Goal: Information Seeking & Learning: Check status

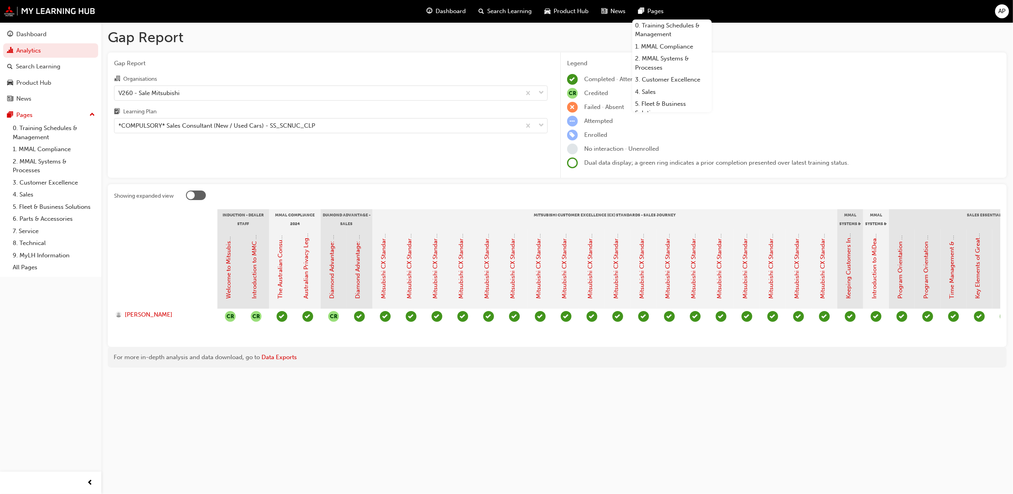
click at [819, 29] on h1 "Gap Report" at bounding box center [557, 37] width 899 height 17
click at [263, 89] on div "V260 - Sale Mitsubishi" at bounding box center [317, 93] width 407 height 14
click at [119, 89] on input "Organisations V260 - Sale Mitsubishi" at bounding box center [118, 92] width 1 height 7
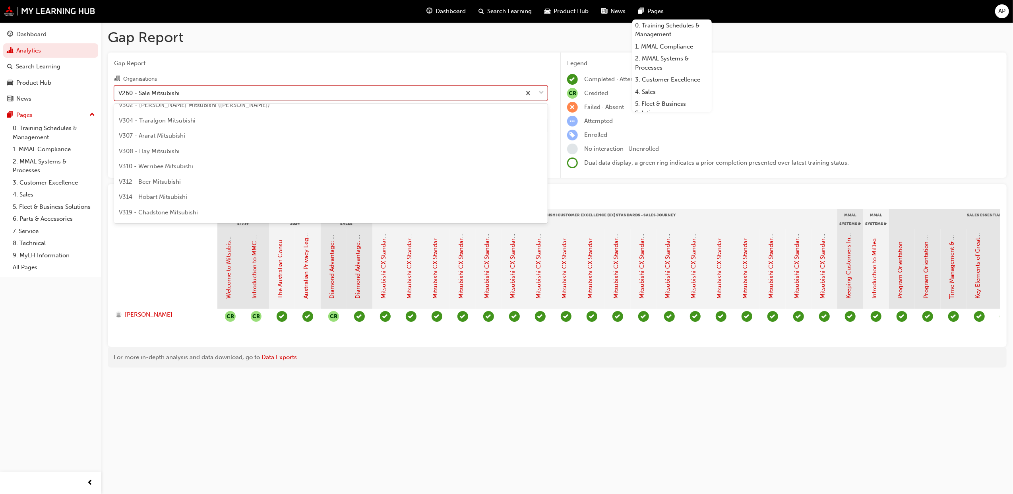
scroll to position [2304, 0]
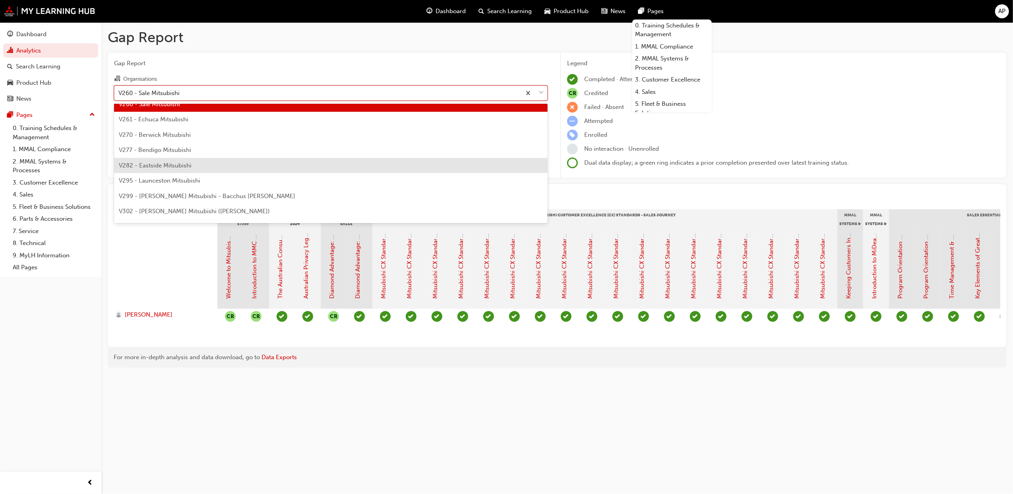
click at [223, 161] on div "V282 - Eastside Mitsubishi" at bounding box center [331, 166] width 434 height 16
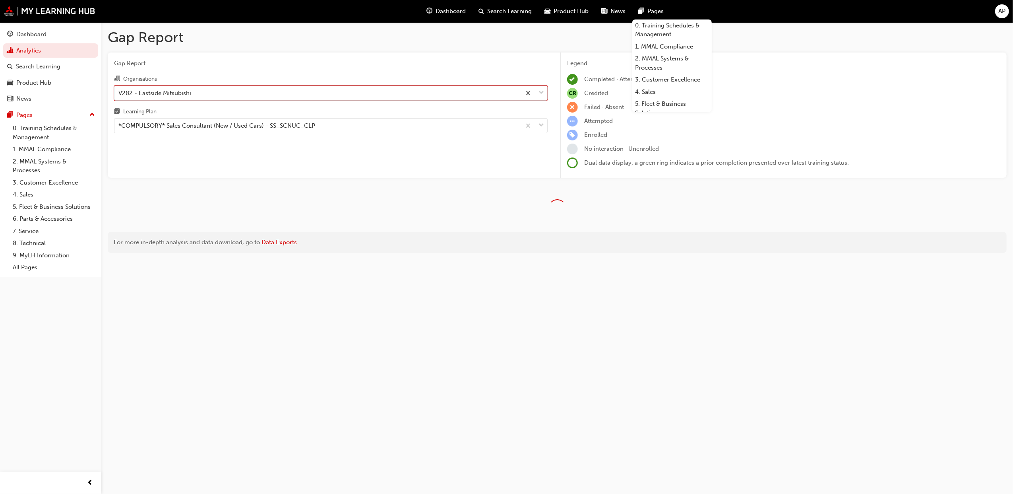
click at [182, 92] on div "V282 - Eastside Mitsubishi" at bounding box center [154, 92] width 73 height 9
click at [119, 92] on input "Organisations option V282 - Eastside Mitsubishi, selected. 0 results available.…" at bounding box center [118, 92] width 1 height 7
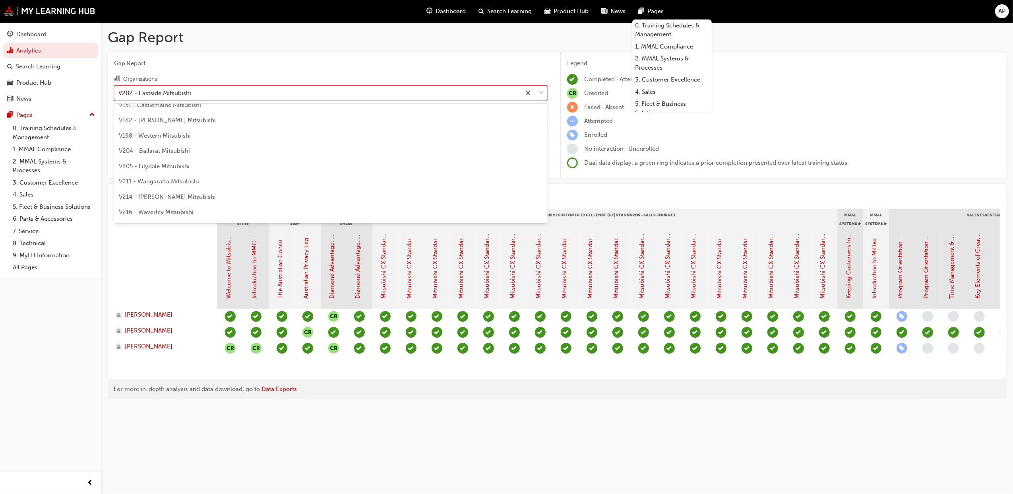
scroll to position [2101, 0]
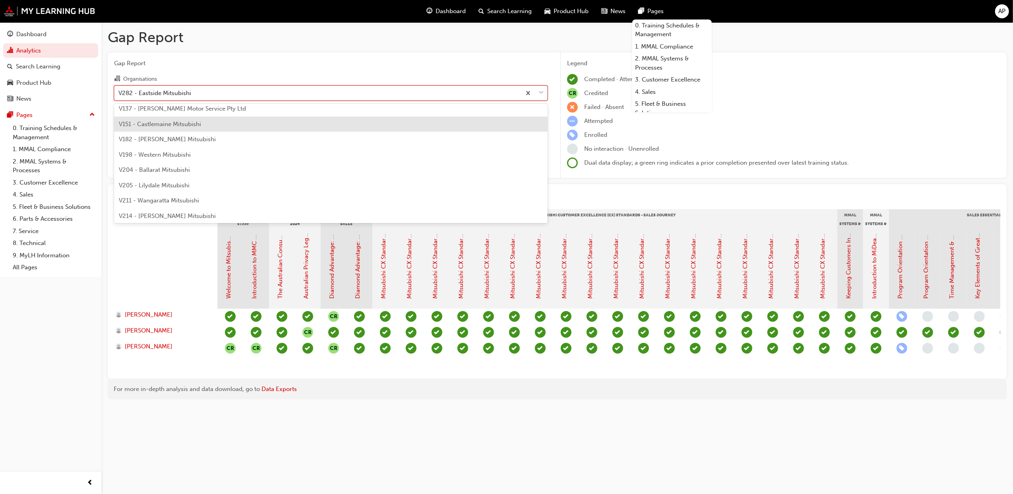
click at [188, 121] on span "V151 - Castlemaine Mitsubishi" at bounding box center [160, 123] width 82 height 7
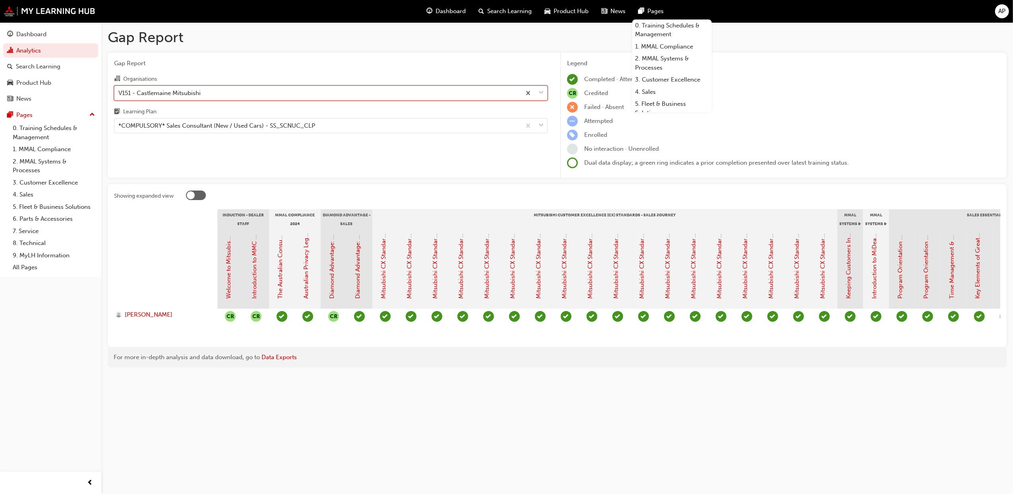
click at [296, 161] on div "Gap Report Organisations option V151 - Castlemaine Mitsubishi, selected. 0 resu…" at bounding box center [331, 115] width 446 height 126
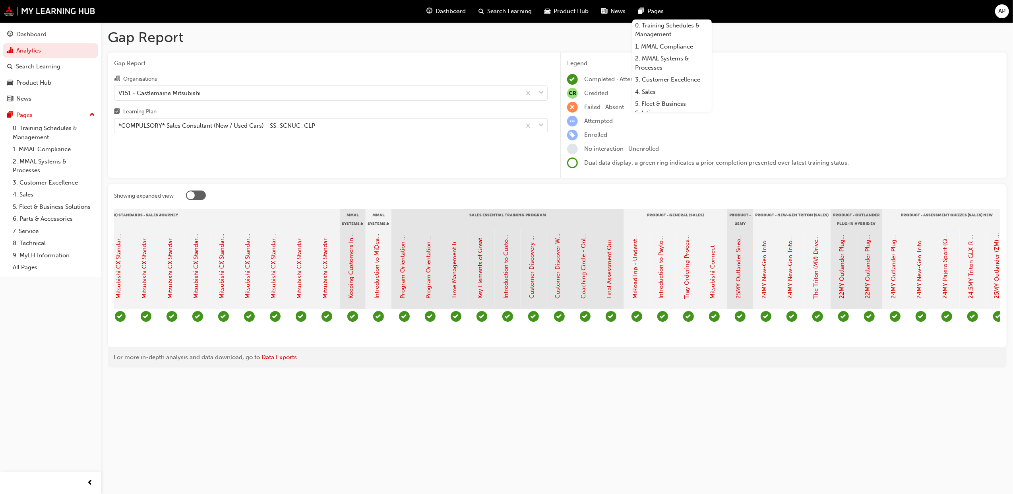
scroll to position [0, 534]
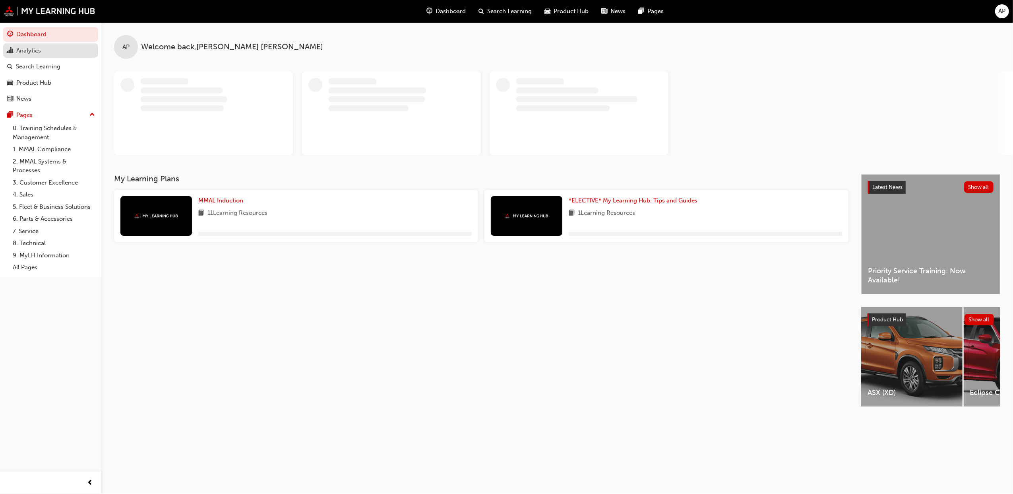
click at [47, 56] on link "Analytics" at bounding box center [50, 50] width 95 height 15
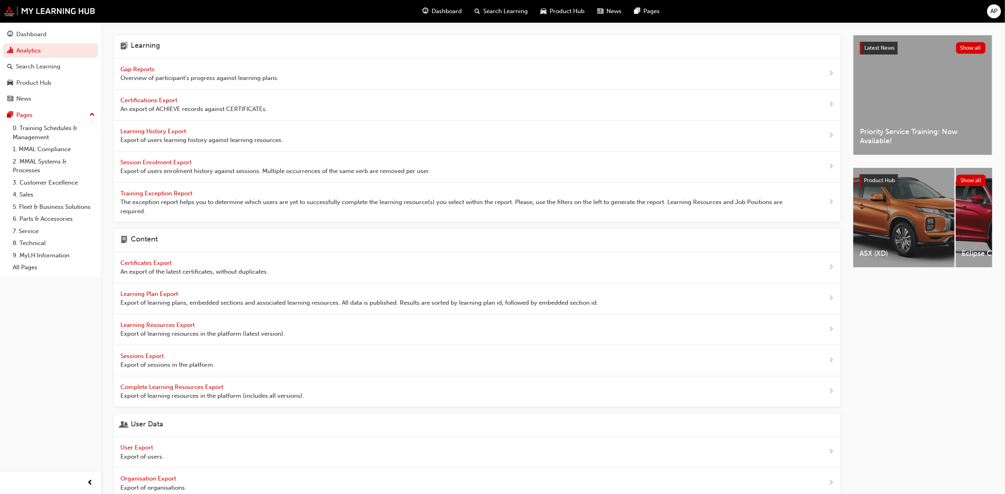
click at [149, 70] on span "Gap Reports" at bounding box center [138, 69] width 36 height 7
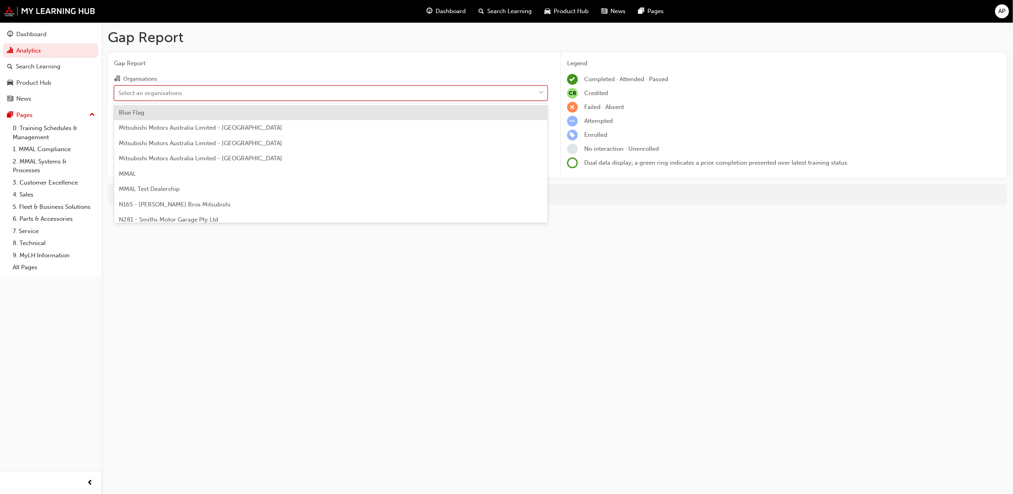
click at [171, 97] on div "Select an organisations" at bounding box center [324, 93] width 421 height 14
click at [119, 96] on input "Organisations option Blue Flag focused, 1 of 202. 202 results available. Use Up…" at bounding box center [118, 92] width 1 height 7
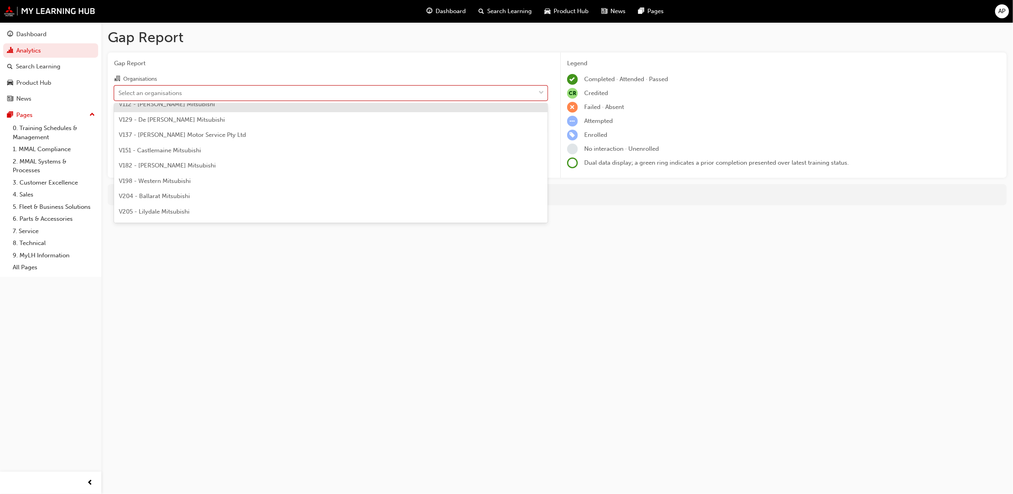
scroll to position [2120, 0]
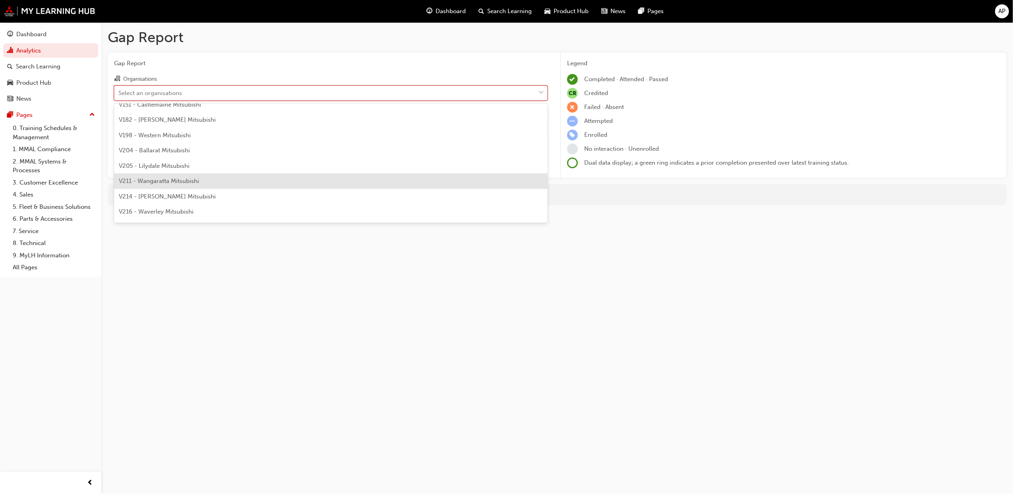
click at [162, 175] on div "V211 - Wangaratta Mitsubishi" at bounding box center [331, 181] width 434 height 16
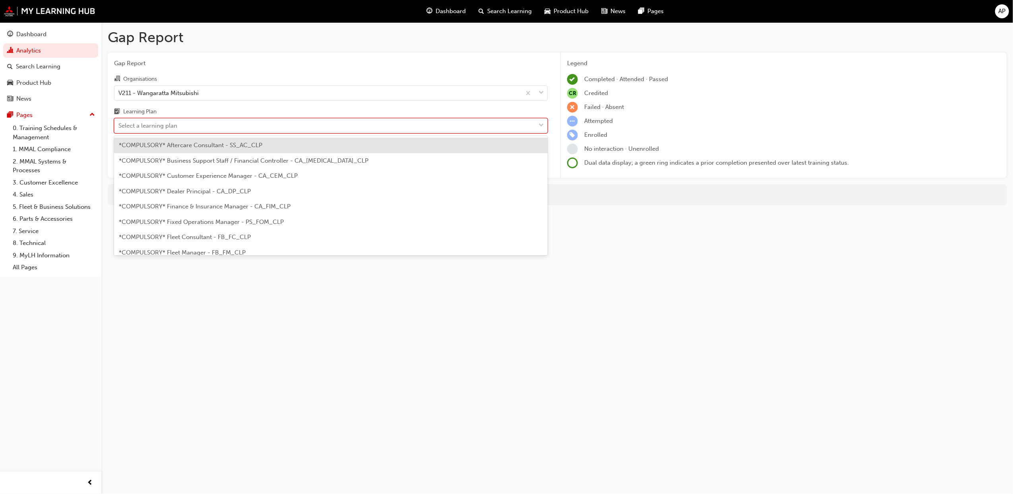
click at [184, 122] on div "Select a learning plan" at bounding box center [324, 126] width 421 height 14
click at [119, 122] on input "Learning Plan option *COMPULSORY* Aftercare Consultant - SS_AC_CLP focused, 1 o…" at bounding box center [118, 125] width 1 height 7
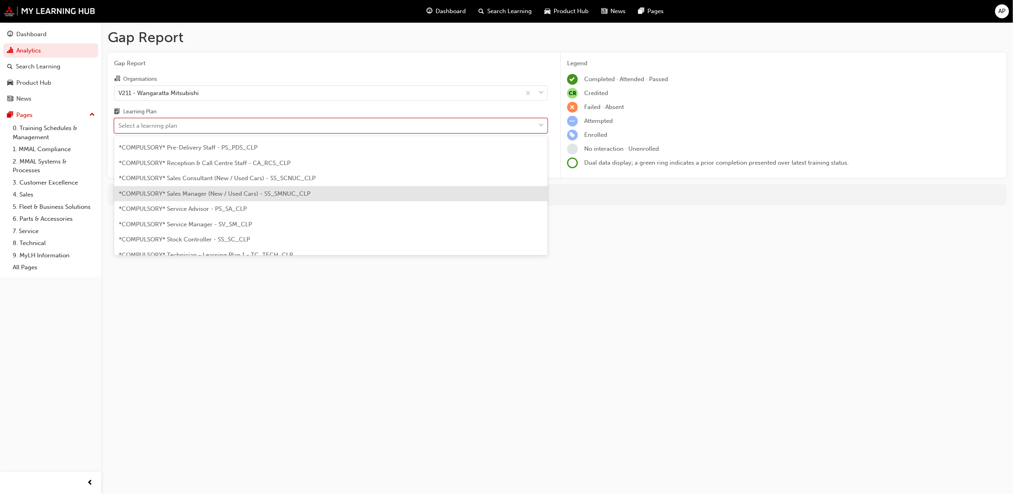
click at [221, 195] on span "*COMPULSORY* Sales Manager (New / Used Cars) - SS_SMNUC_CLP" at bounding box center [215, 193] width 192 height 7
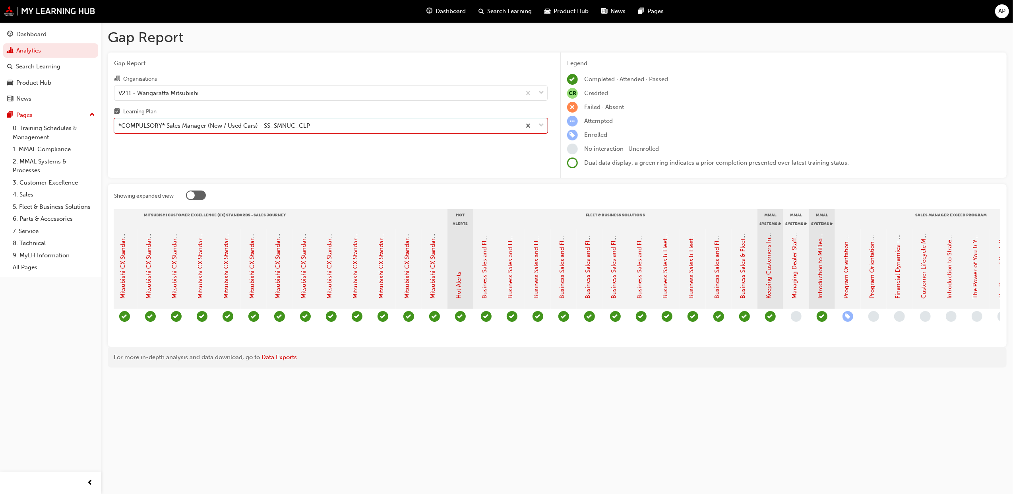
scroll to position [0, 366]
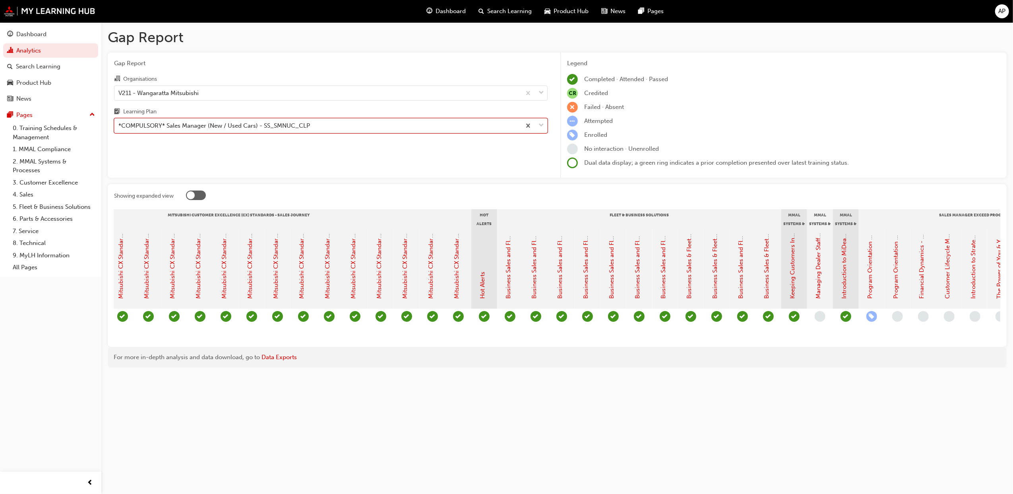
click at [369, 126] on div "*COMPULSORY* Sales Manager (New / Used Cars) - SS_SMNUC_CLP" at bounding box center [317, 126] width 407 height 14
click at [119, 126] on input "Learning Plan option *COMPULSORY* Sales Manager (New / Used Cars) - SS_SMNUC_CL…" at bounding box center [118, 125] width 1 height 7
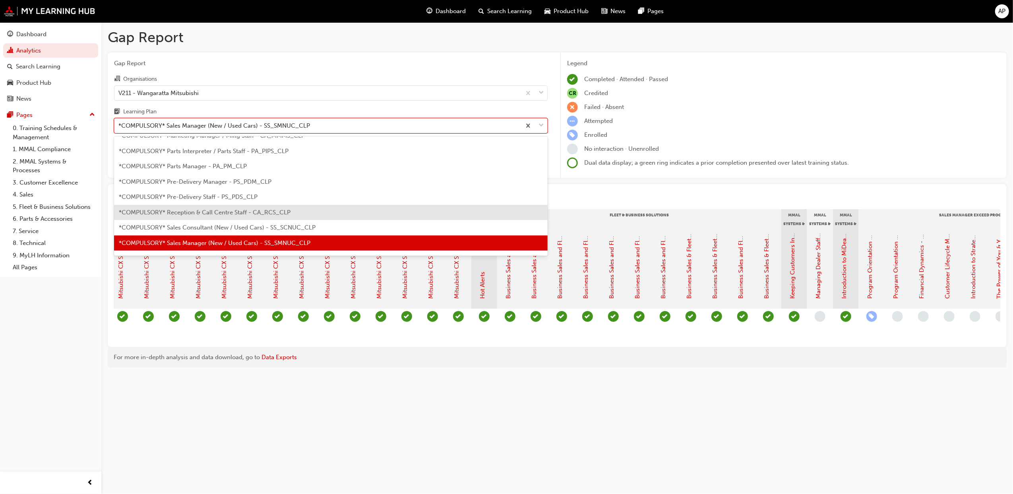
scroll to position [216, 0]
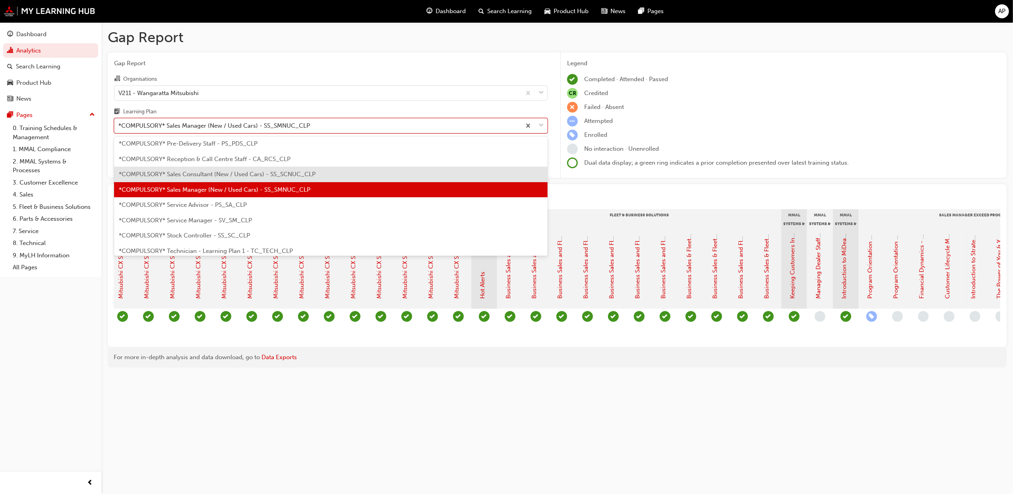
click at [229, 175] on span "*COMPULSORY* Sales Consultant (New / Used Cars) - SS_SCNUC_CLP" at bounding box center [217, 174] width 197 height 7
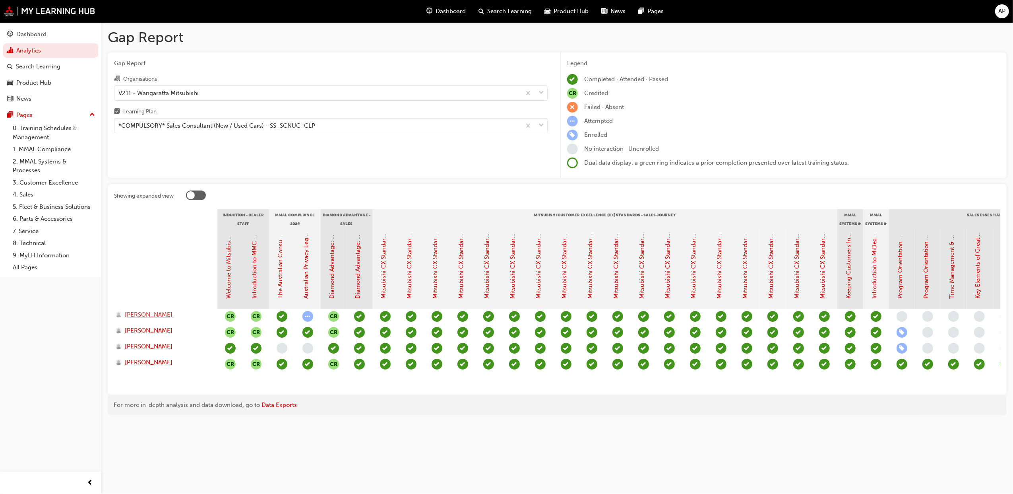
click at [149, 312] on span "MICHAEL LEWIS" at bounding box center [149, 314] width 48 height 9
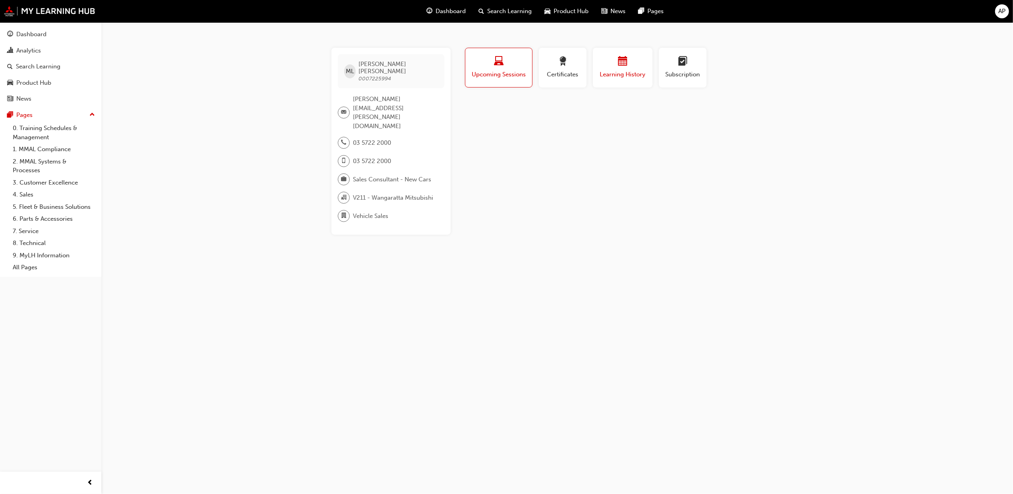
click at [614, 64] on div "button" at bounding box center [623, 62] width 48 height 12
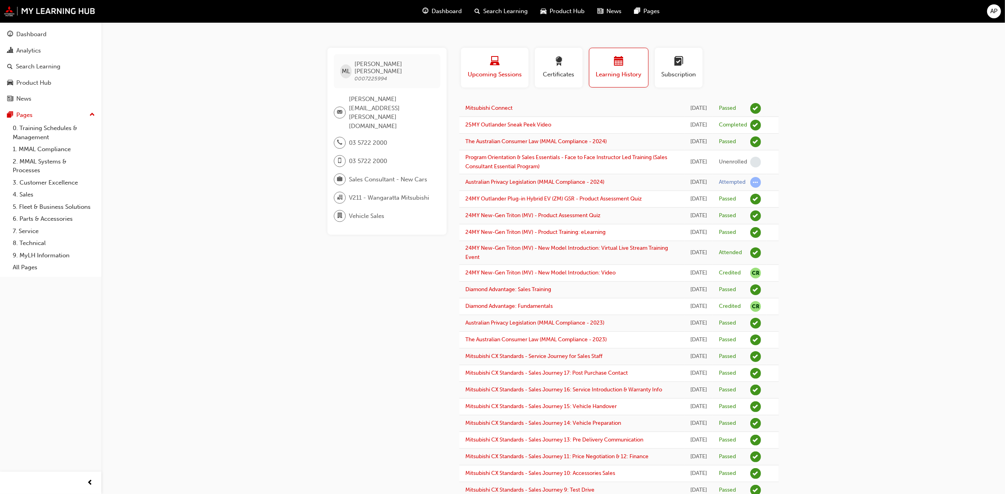
click at [512, 75] on span "Upcoming Sessions" at bounding box center [495, 74] width 56 height 9
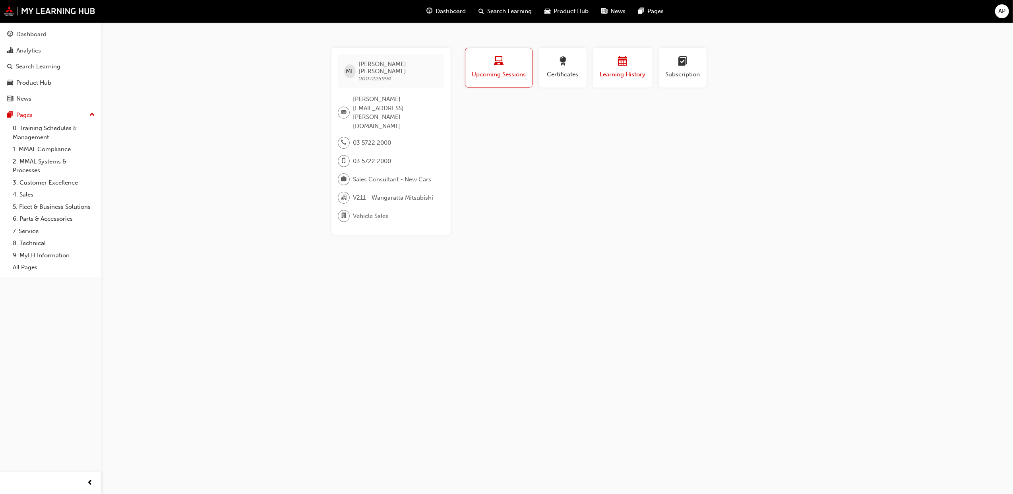
click at [619, 48] on button "Learning History" at bounding box center [623, 68] width 60 height 40
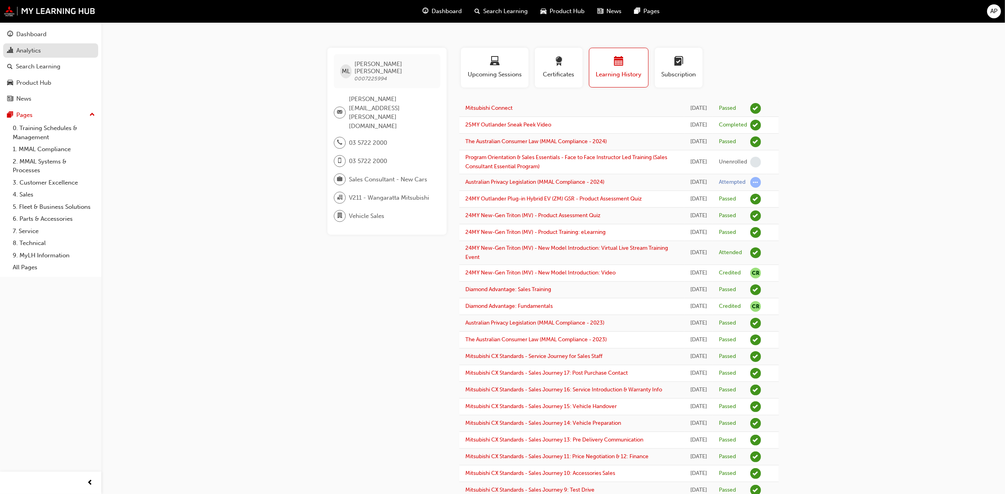
click at [42, 53] on div "Analytics" at bounding box center [50, 51] width 87 height 10
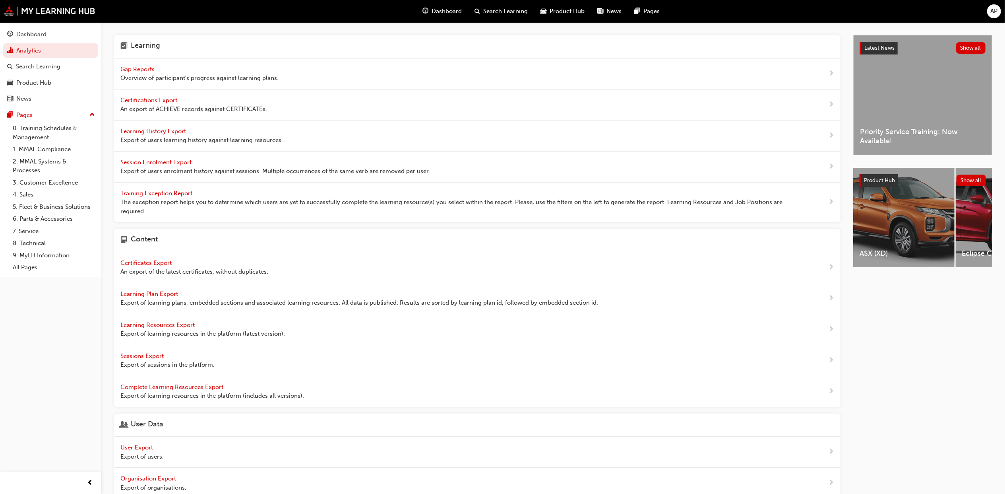
click at [156, 70] on div "Gap Reports Overview of participant's progress against learning plans." at bounding box center [199, 74] width 158 height 18
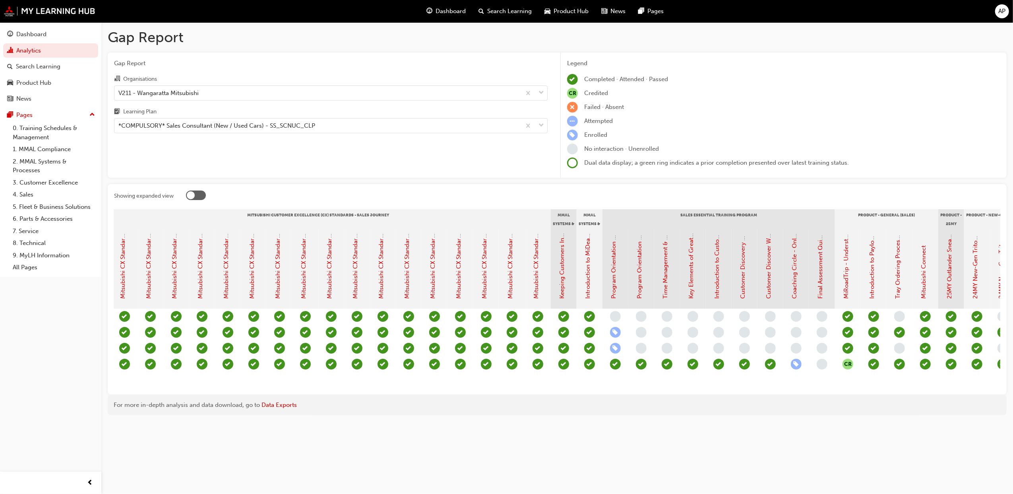
scroll to position [0, 534]
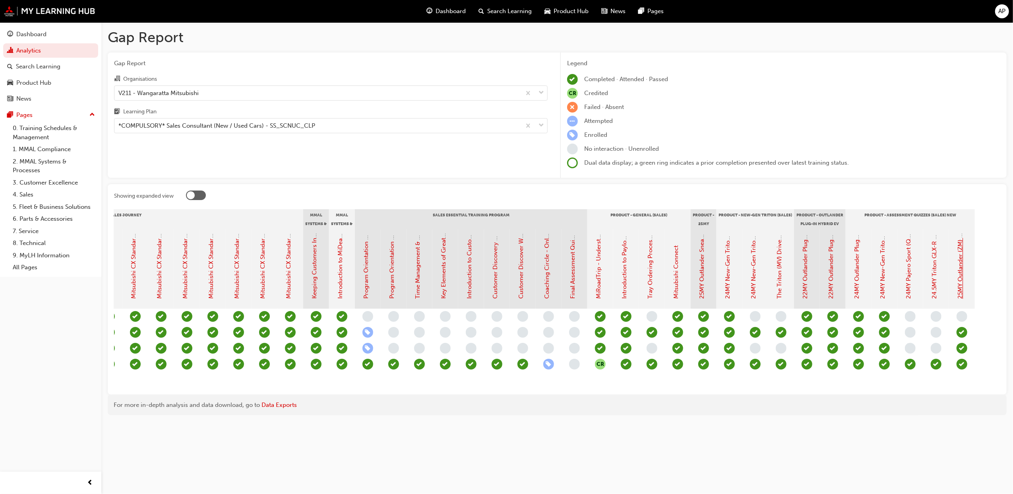
click at [963, 283] on link "25MY Outlander (ZM) - Product Assessment Quiz" at bounding box center [960, 231] width 7 height 136
